Goal: Information Seeking & Learning: Learn about a topic

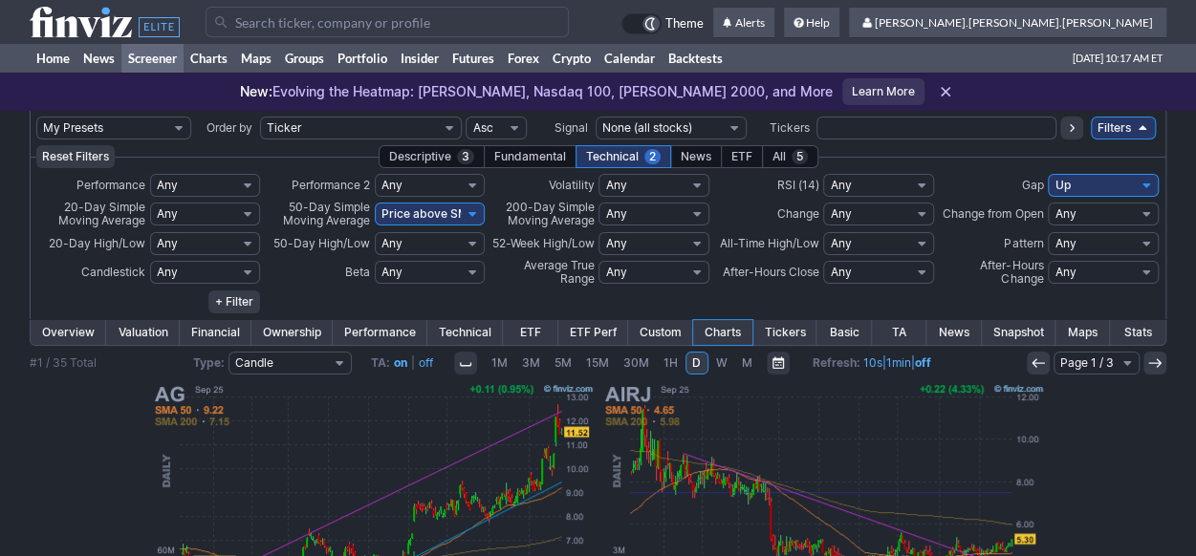
click at [144, 131] on select "My Presets -Save Screen -Edit Screens s: nuevo 2 2025 s: intradia s: CAIDA FUER…" at bounding box center [113, 128] width 155 height 23
click at [36, 117] on select "My Presets -Save Screen -Edit Screens s: nuevo 2 2025 s: intradia s: CAIDA FUER…" at bounding box center [113, 128] width 155 height 23
select select "My Presets"
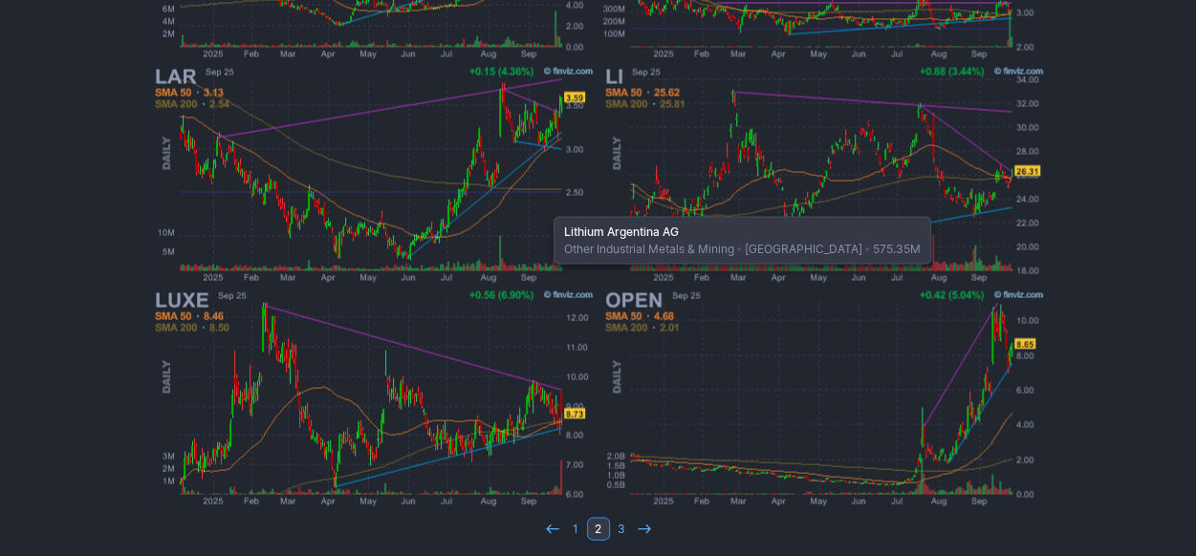
scroll to position [1711, 0]
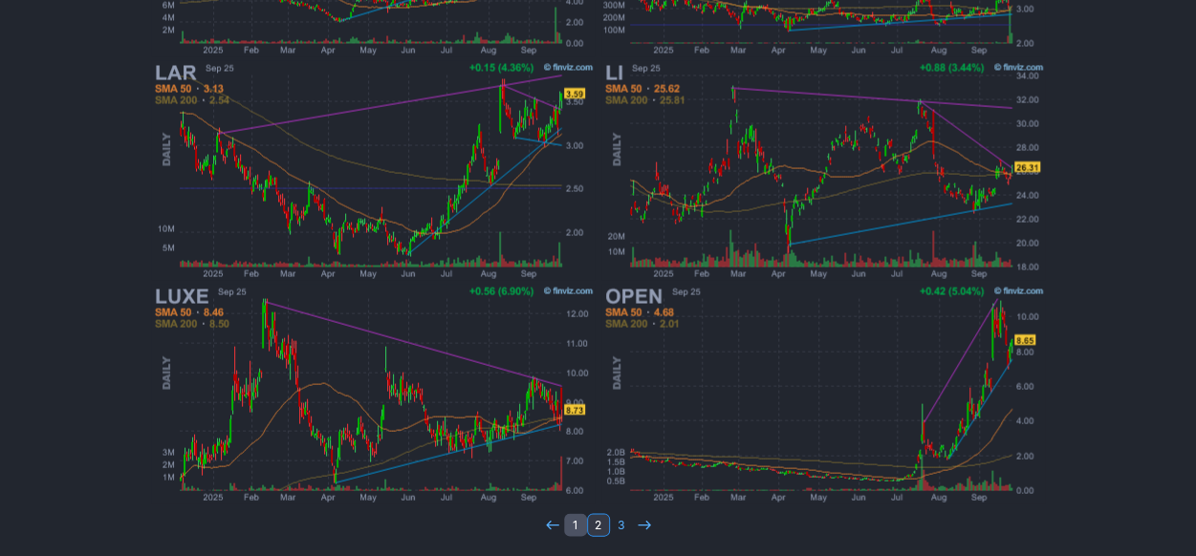
click at [581, 521] on link "1" at bounding box center [575, 524] width 23 height 23
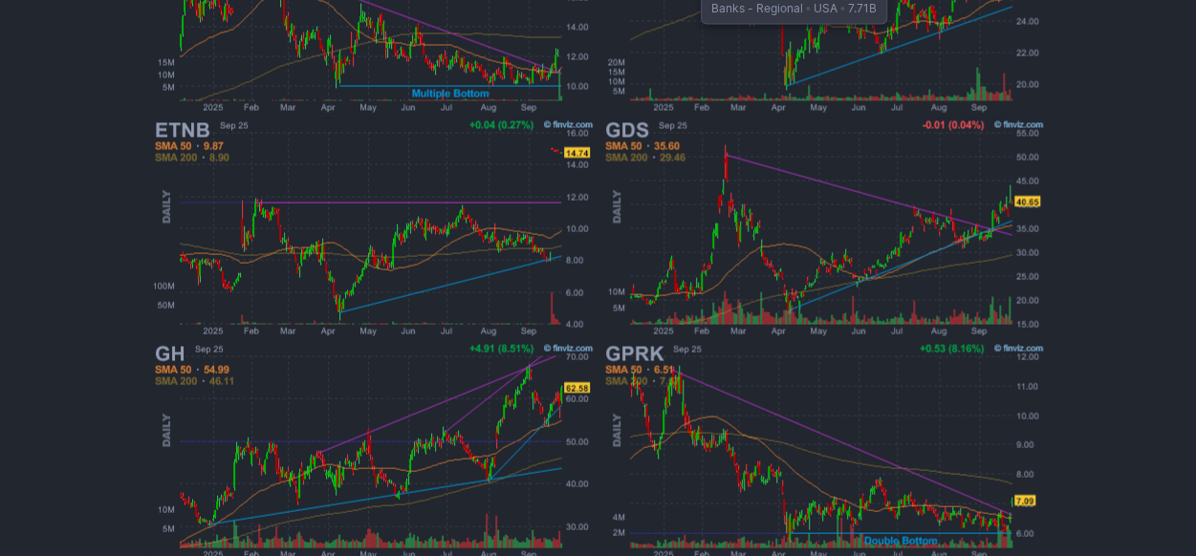
scroll to position [1711, 0]
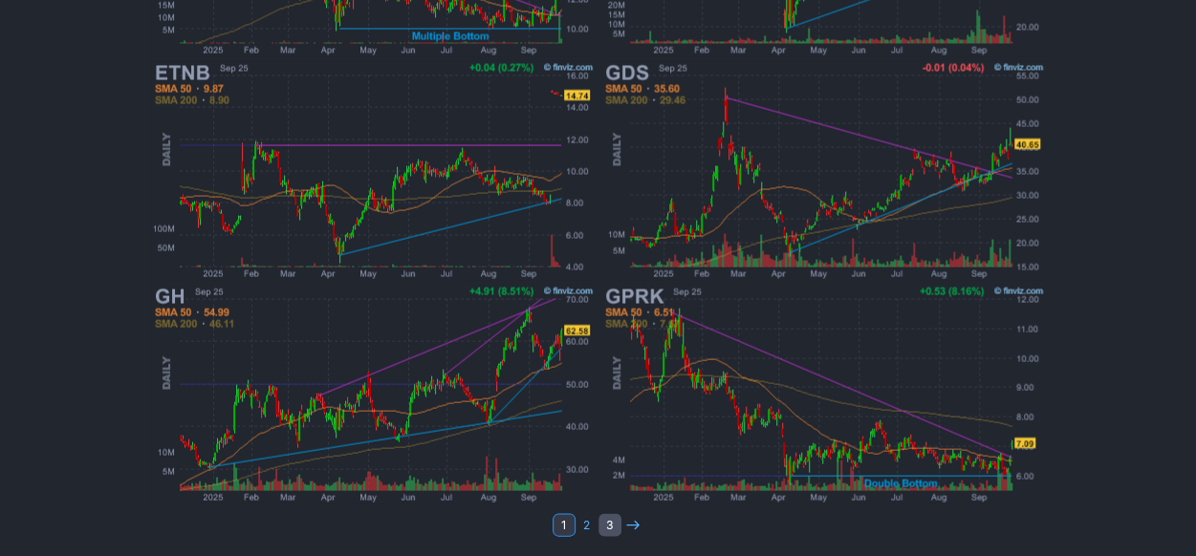
click at [606, 525] on link "3" at bounding box center [609, 524] width 23 height 23
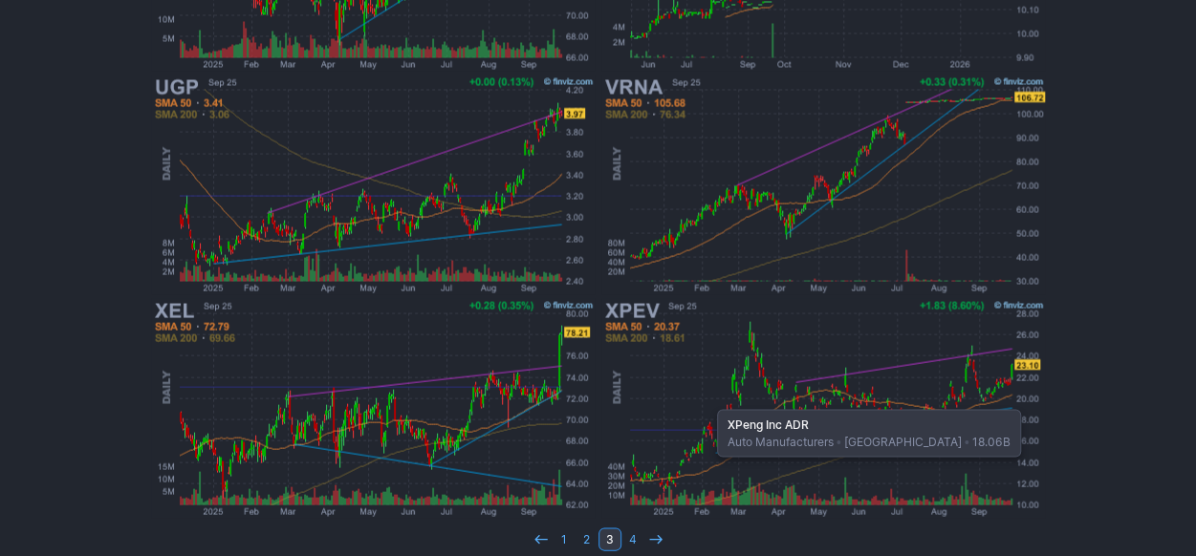
scroll to position [1711, 0]
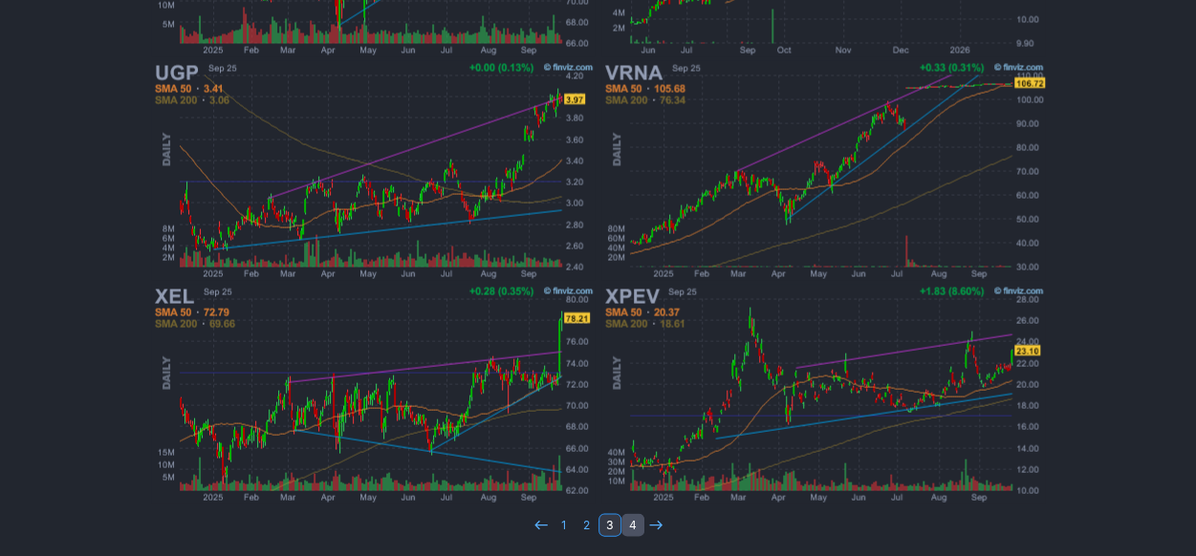
click at [636, 525] on link "4" at bounding box center [632, 524] width 23 height 23
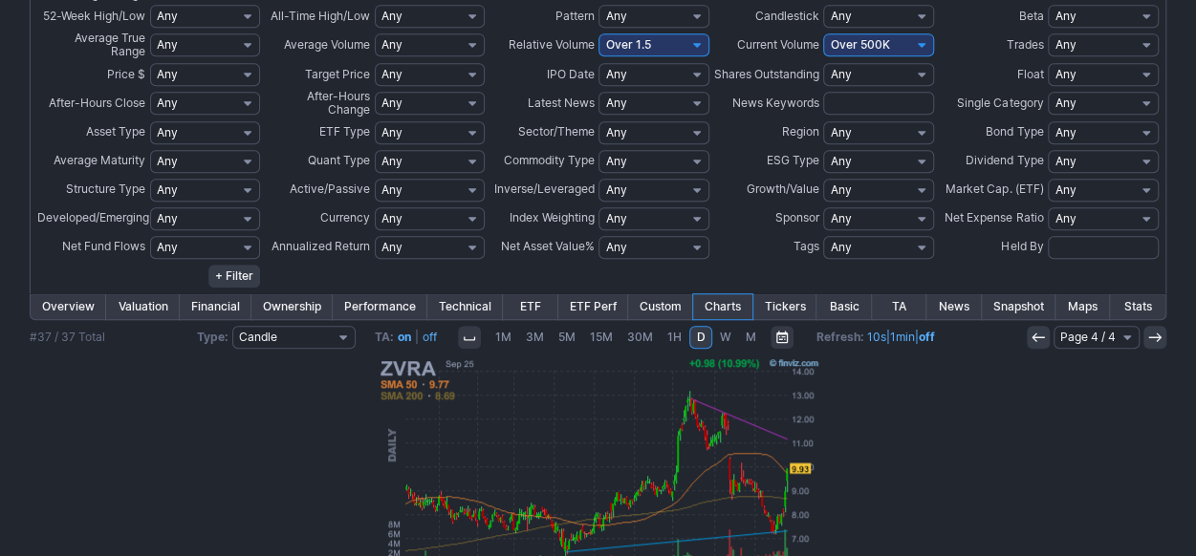
scroll to position [593, 0]
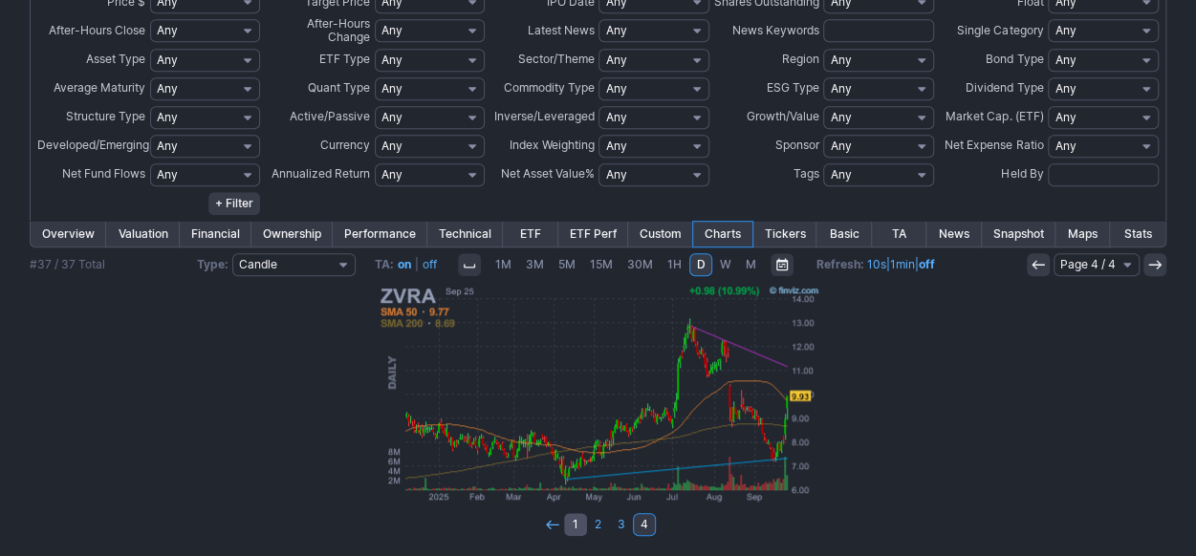
click at [570, 525] on link "1" at bounding box center [575, 524] width 23 height 23
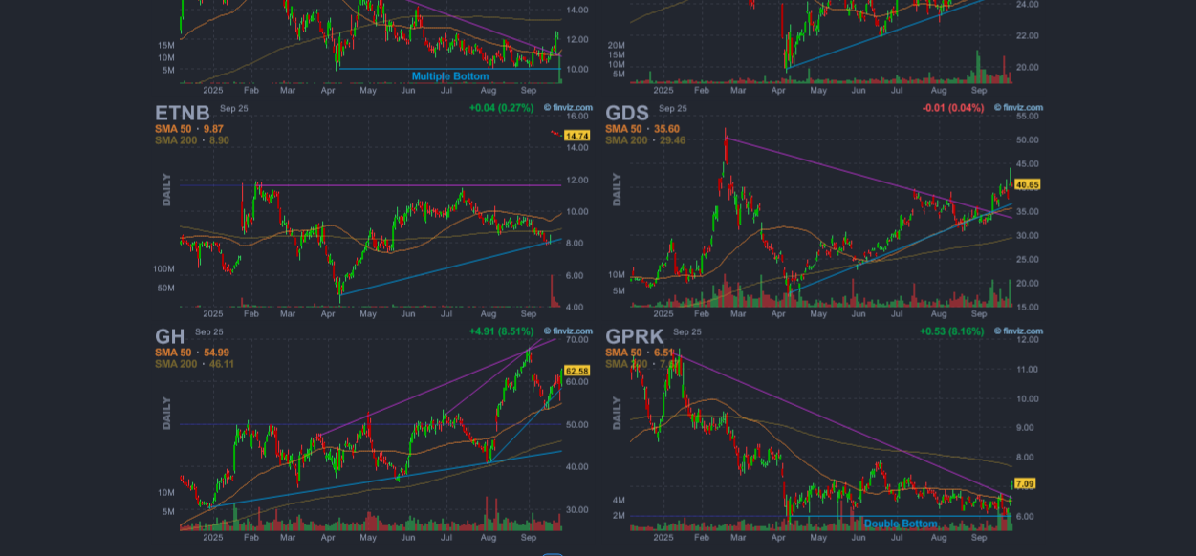
scroll to position [1711, 0]
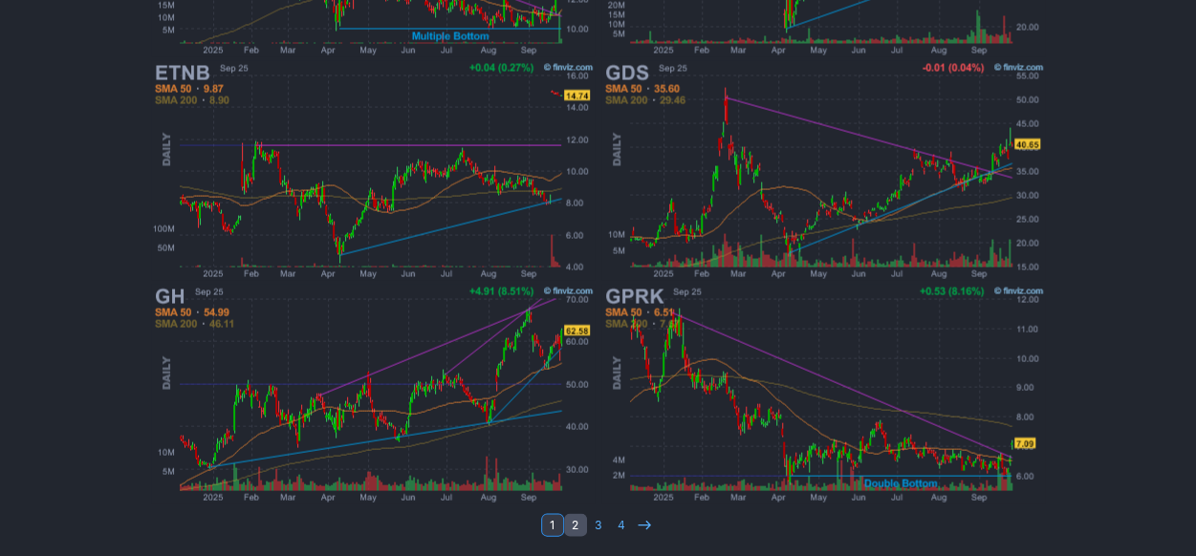
click at [572, 523] on link "2" at bounding box center [575, 524] width 23 height 23
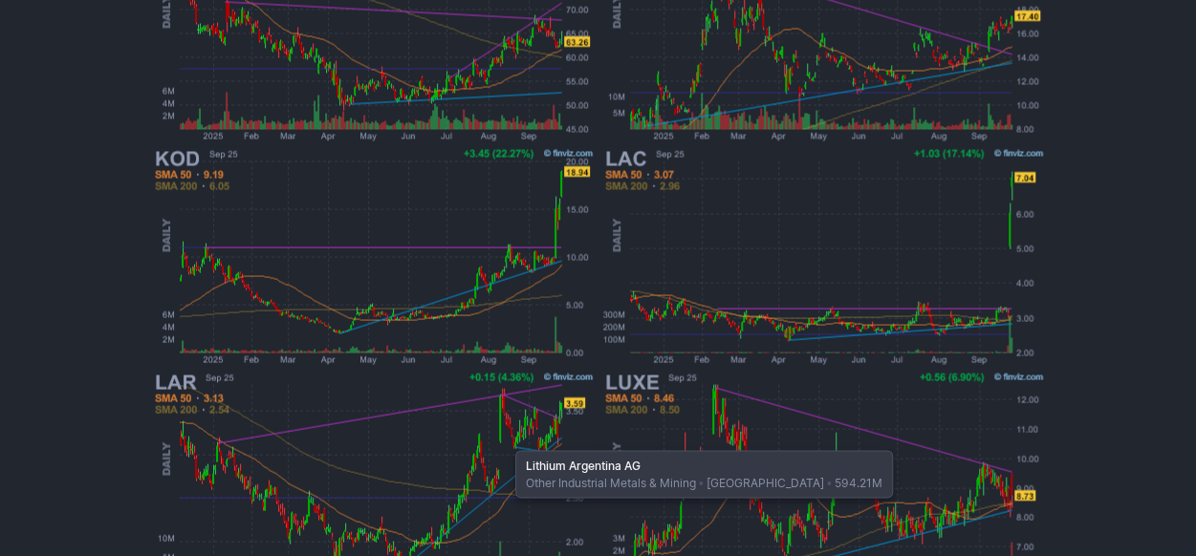
scroll to position [1711, 0]
